Goal: Task Accomplishment & Management: Use online tool/utility

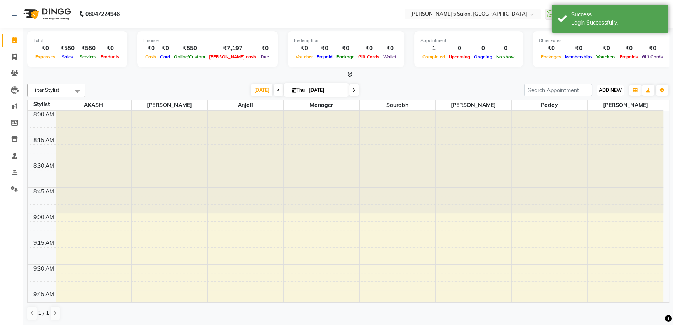
click at [603, 89] on span "ADD NEW" at bounding box center [610, 90] width 23 height 6
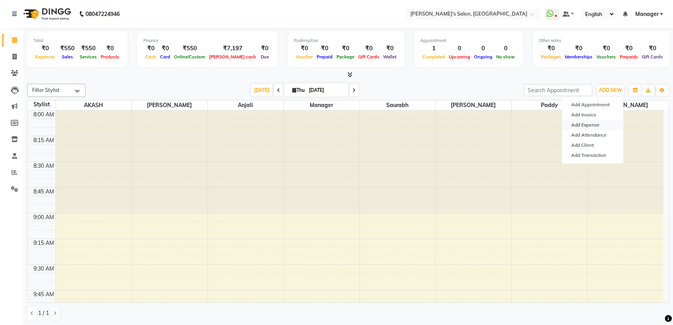
click at [602, 124] on link "Add Expense" at bounding box center [592, 125] width 61 height 10
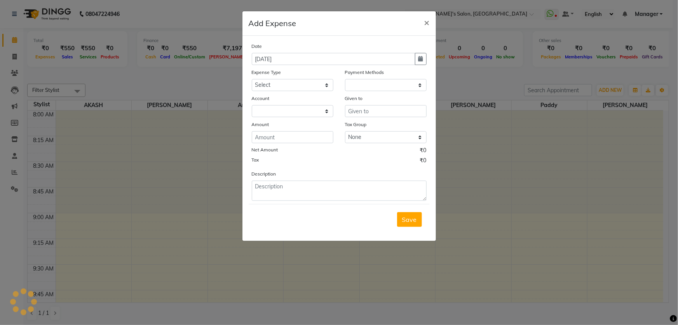
select select "1"
select select "6469"
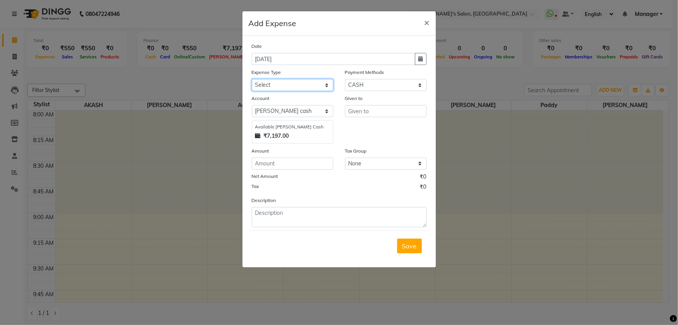
click at [306, 85] on select "Select Advance Salary BANK TRANFAR Cash transfer to hub Client Snacks DISTRIBUT…" at bounding box center [293, 85] width 82 height 12
select select "11130"
click at [252, 79] on select "Select Advance Salary BANK TRANFAR Cash transfer to hub Client Snacks DISTRIBUT…" at bounding box center [293, 85] width 82 height 12
click at [366, 113] on input "text" at bounding box center [386, 111] width 82 height 12
type input "sanna"
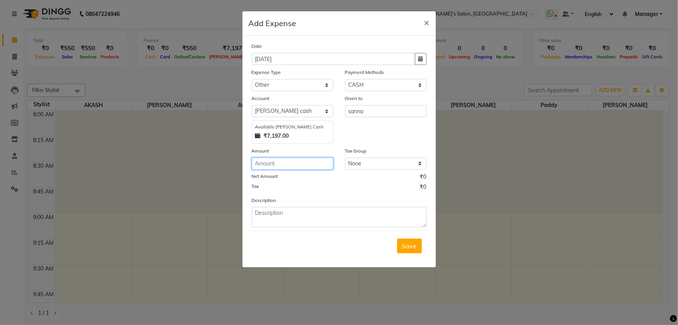
click at [295, 161] on input "number" at bounding box center [293, 163] width 82 height 12
type input "10"
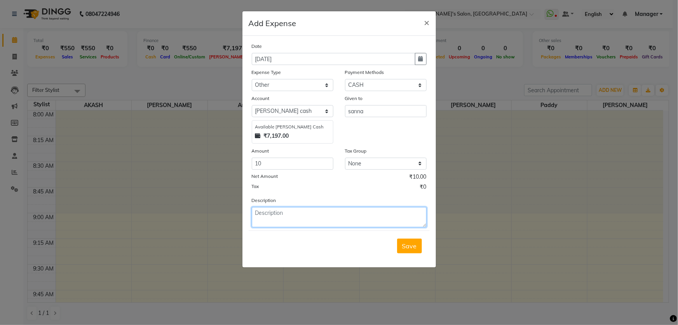
click at [281, 222] on textarea at bounding box center [339, 217] width 175 height 20
type textarea "sanna"
click at [411, 251] on button "Save" at bounding box center [409, 245] width 25 height 15
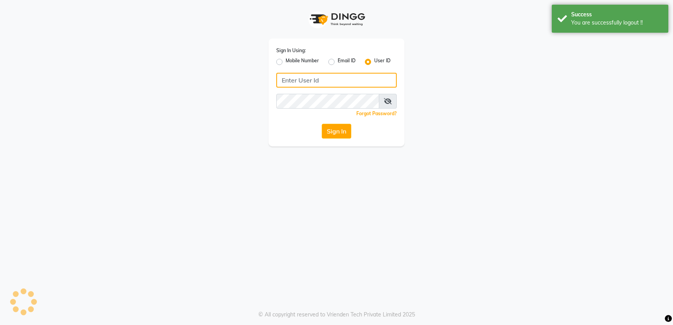
type input "8279543673"
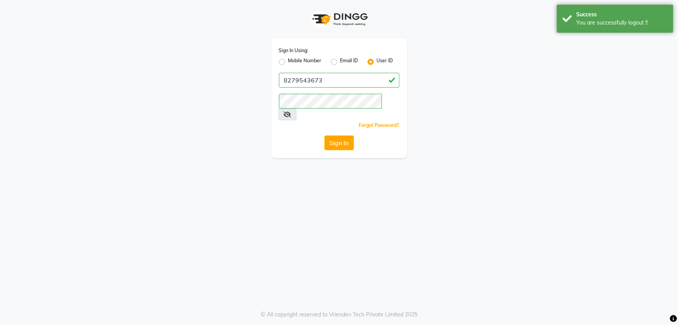
click at [288, 60] on label "Mobile Number" at bounding box center [304, 61] width 33 height 9
click at [288, 60] on input "Mobile Number" at bounding box center [290, 59] width 5 height 5
radio input "true"
radio input "false"
click at [323, 80] on input "Username" at bounding box center [352, 80] width 94 height 15
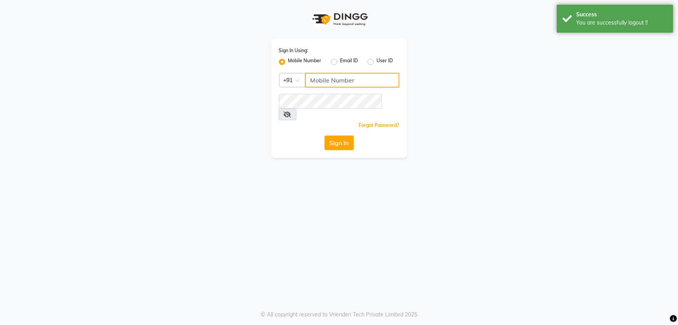
type input "8279543673"
click at [342, 135] on button "Sign In" at bounding box center [340, 142] width 30 height 15
